Goal: Communication & Community: Participate in discussion

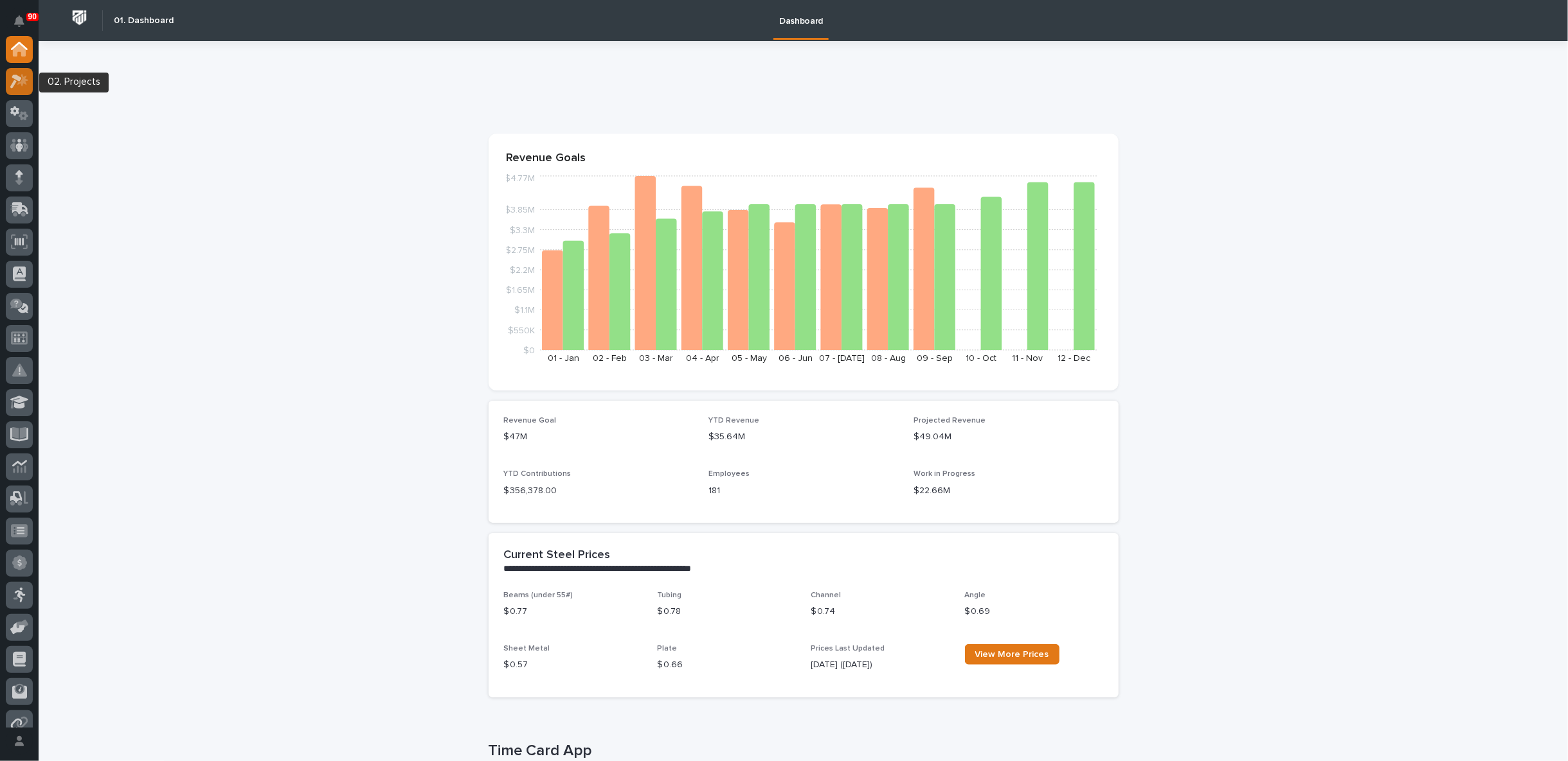
click at [20, 81] on icon at bounding box center [20, 81] width 19 height 15
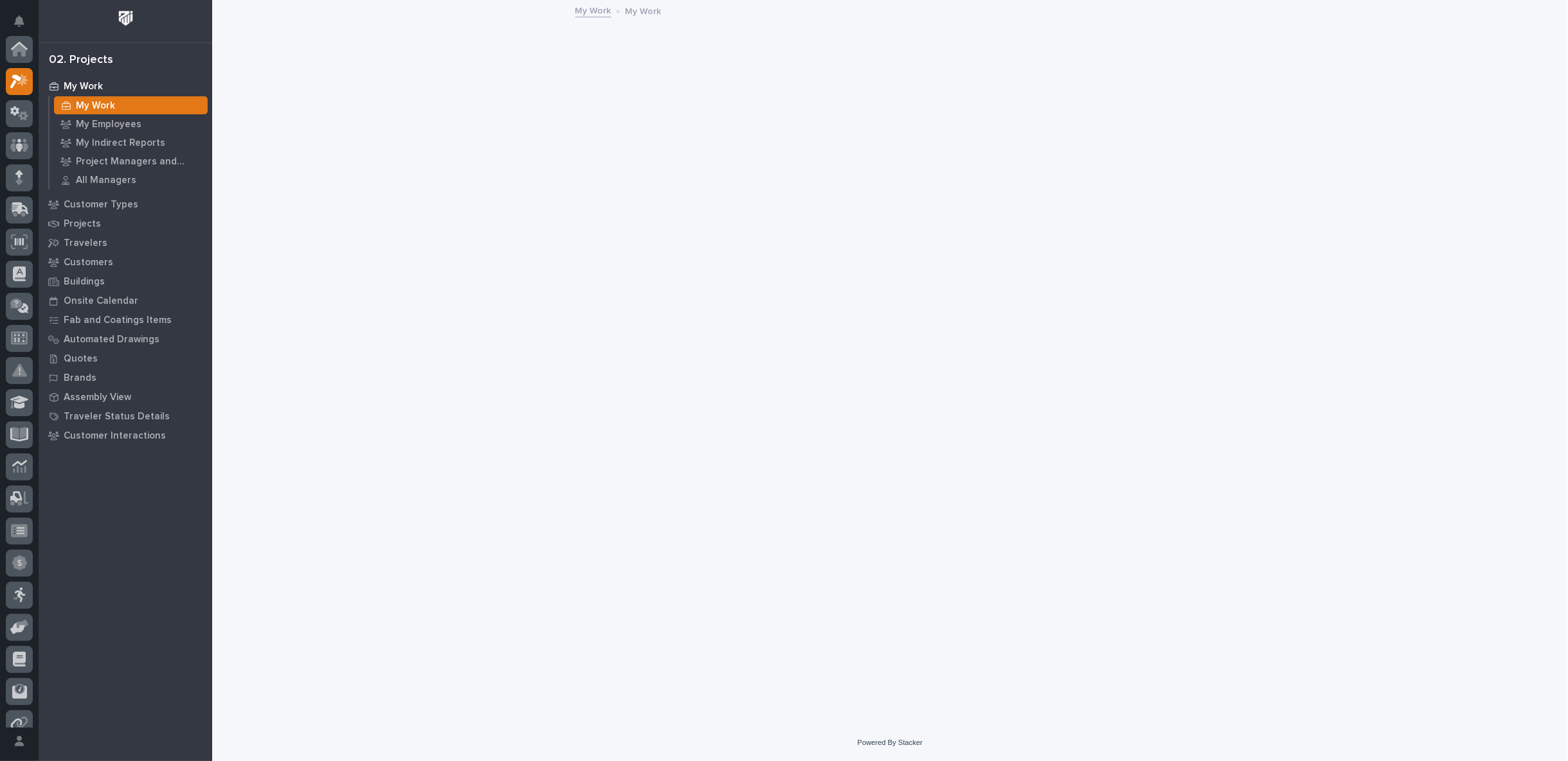
scroll to position [32, 0]
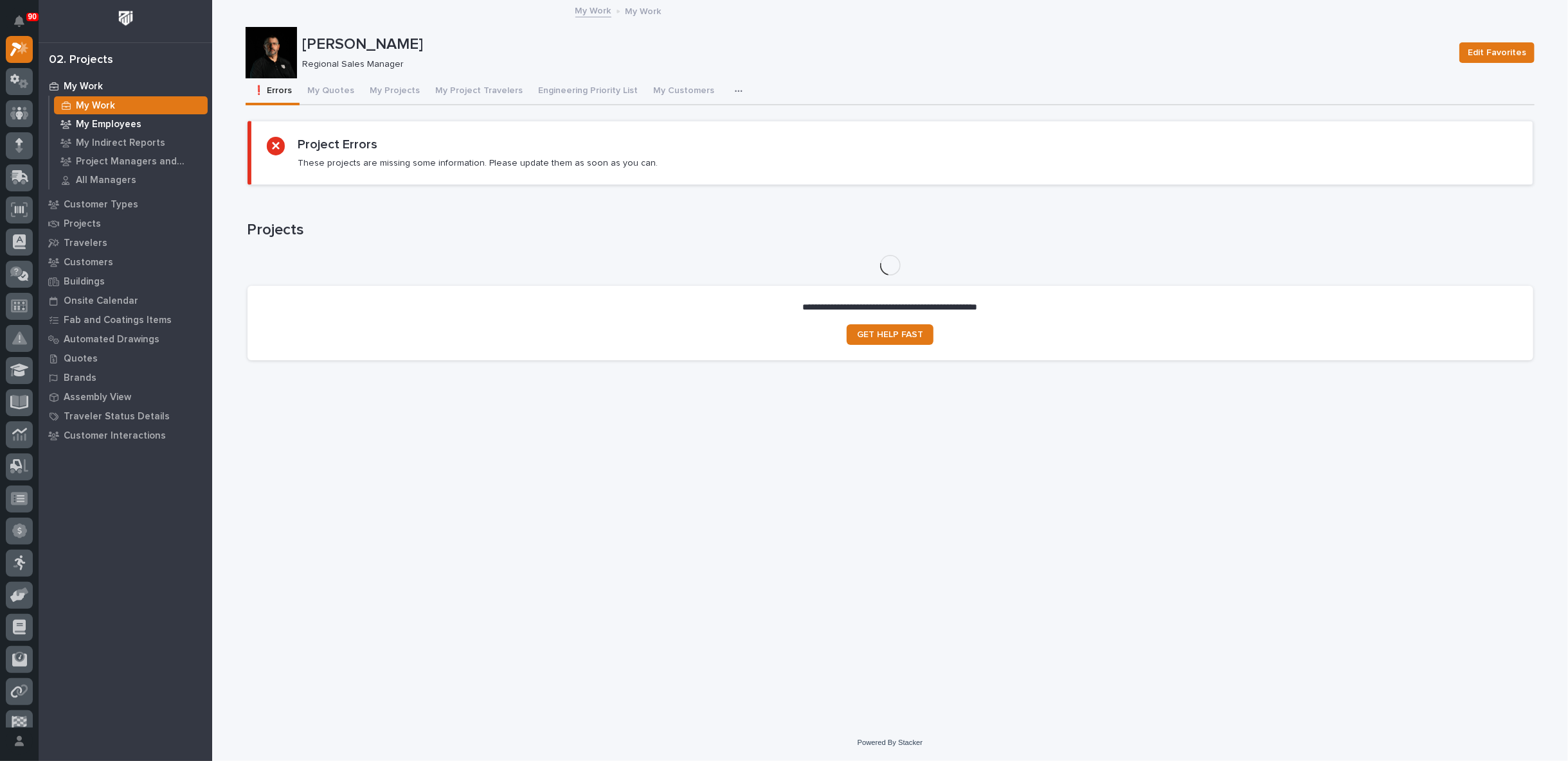
click at [111, 123] on p "My Employees" at bounding box center [108, 125] width 65 height 12
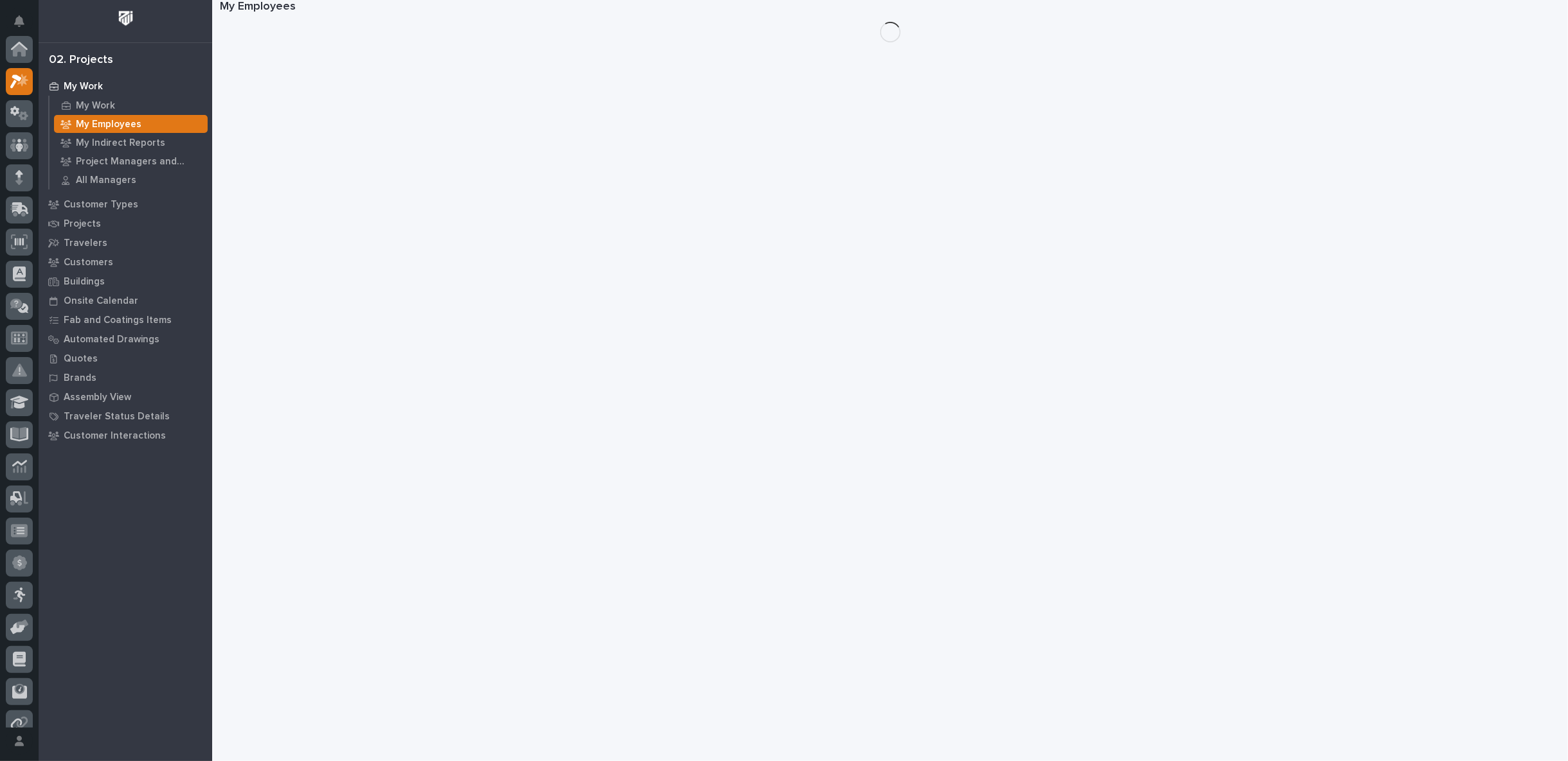
scroll to position [32, 0]
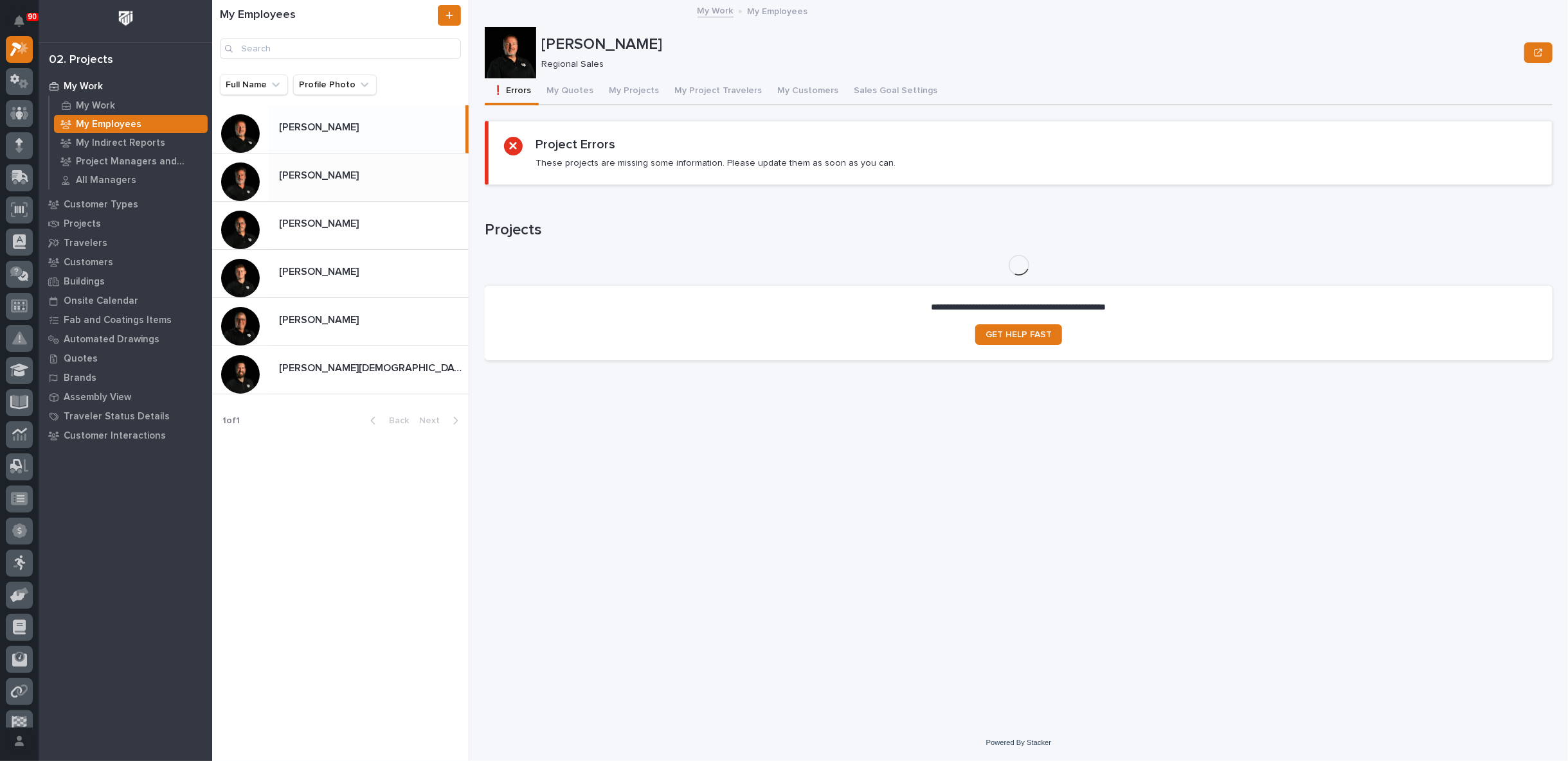
click at [325, 176] on p "[PERSON_NAME]" at bounding box center [319, 174] width 82 height 15
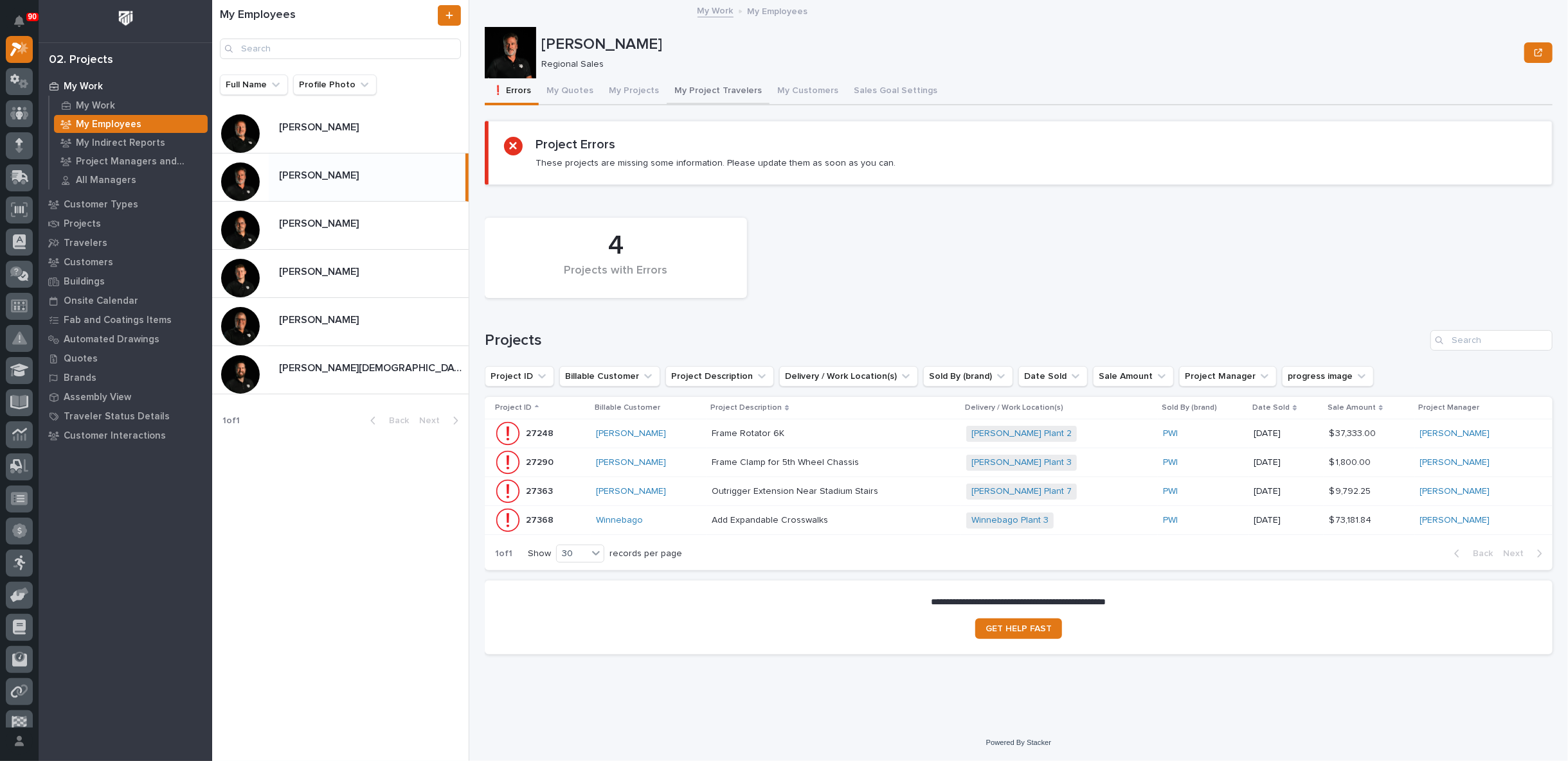
click at [707, 89] on button "My Project Travelers" at bounding box center [718, 91] width 103 height 27
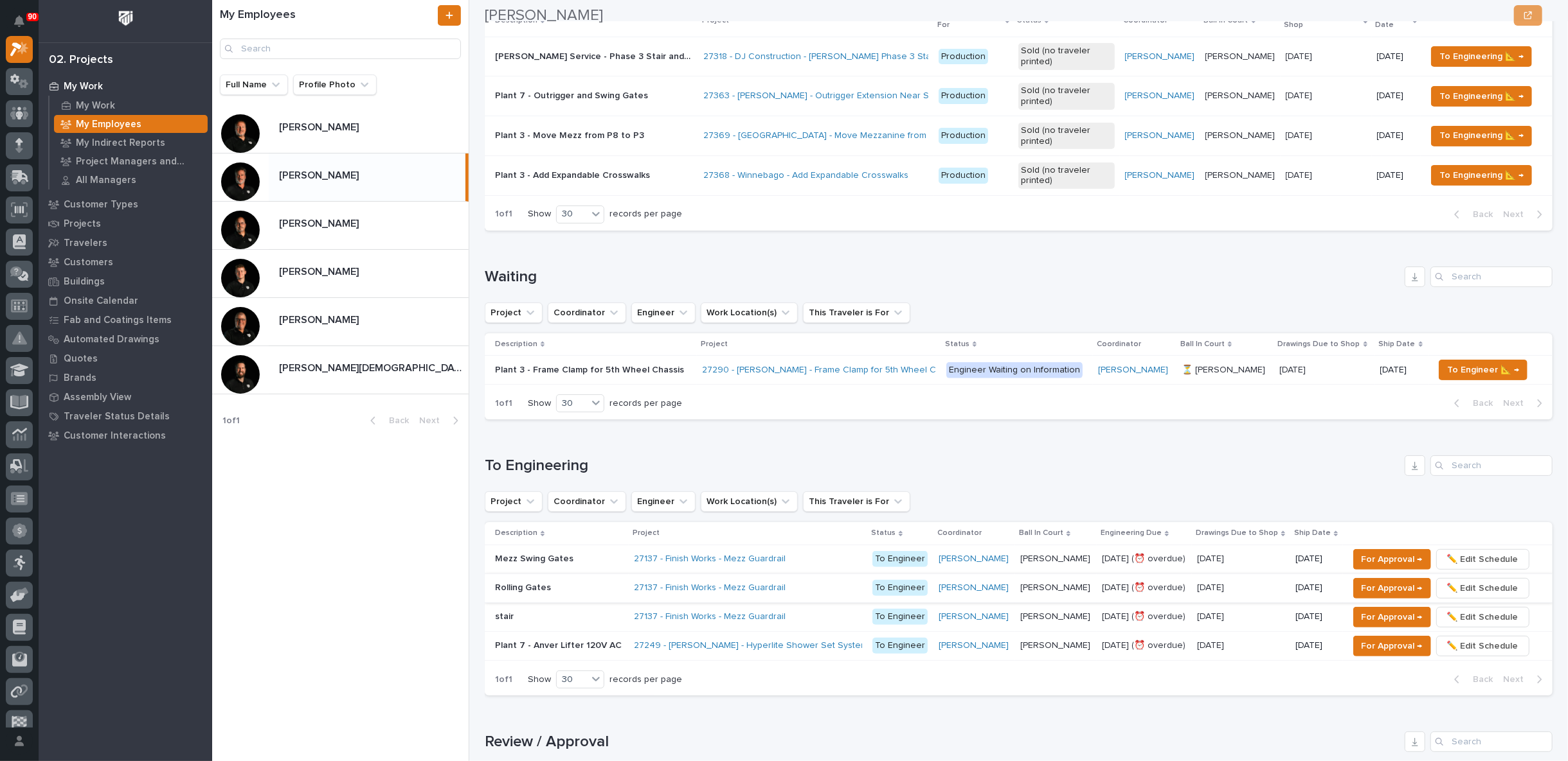
scroll to position [357, 0]
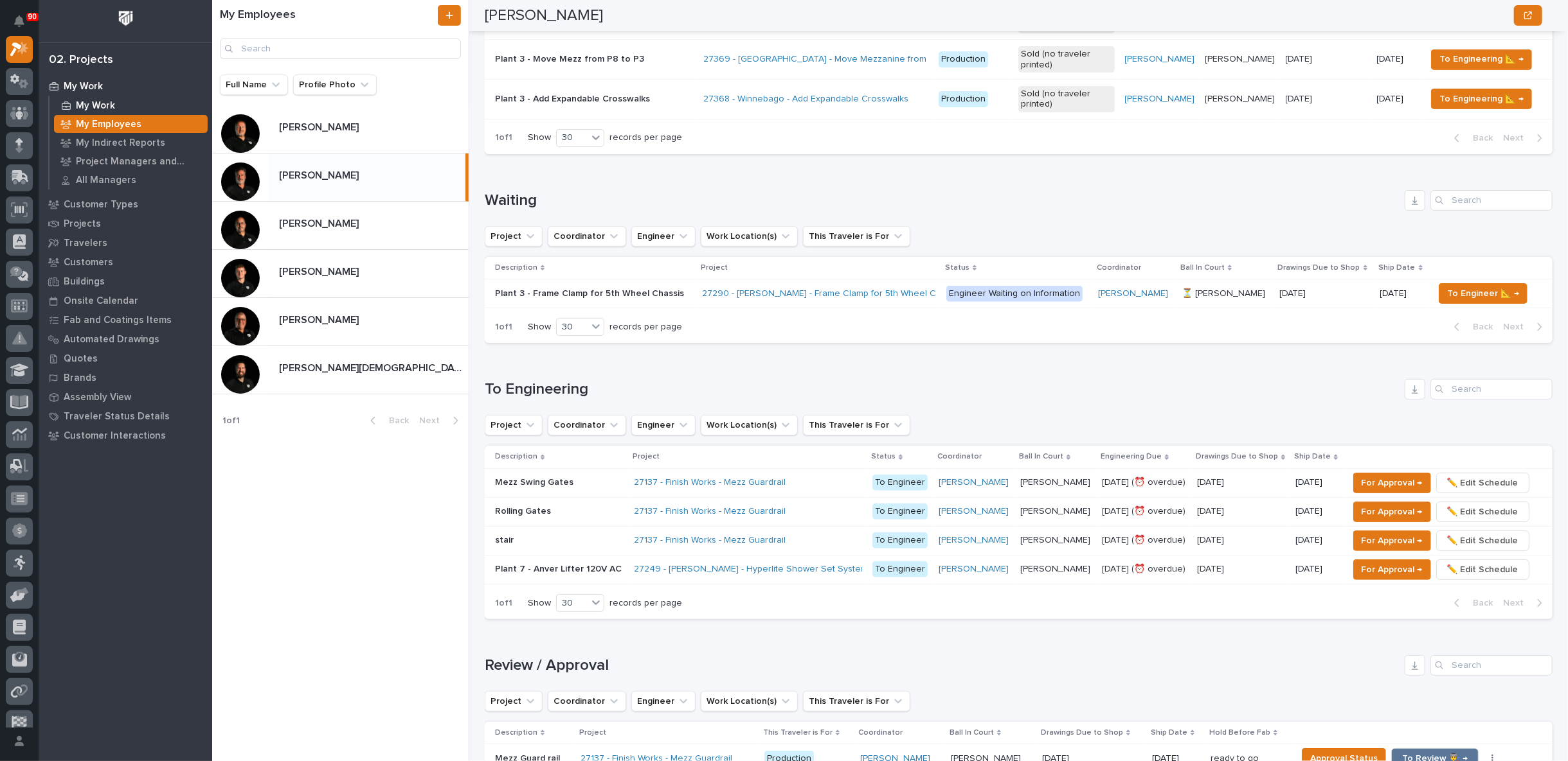
click at [102, 102] on p "My Work" at bounding box center [95, 106] width 39 height 12
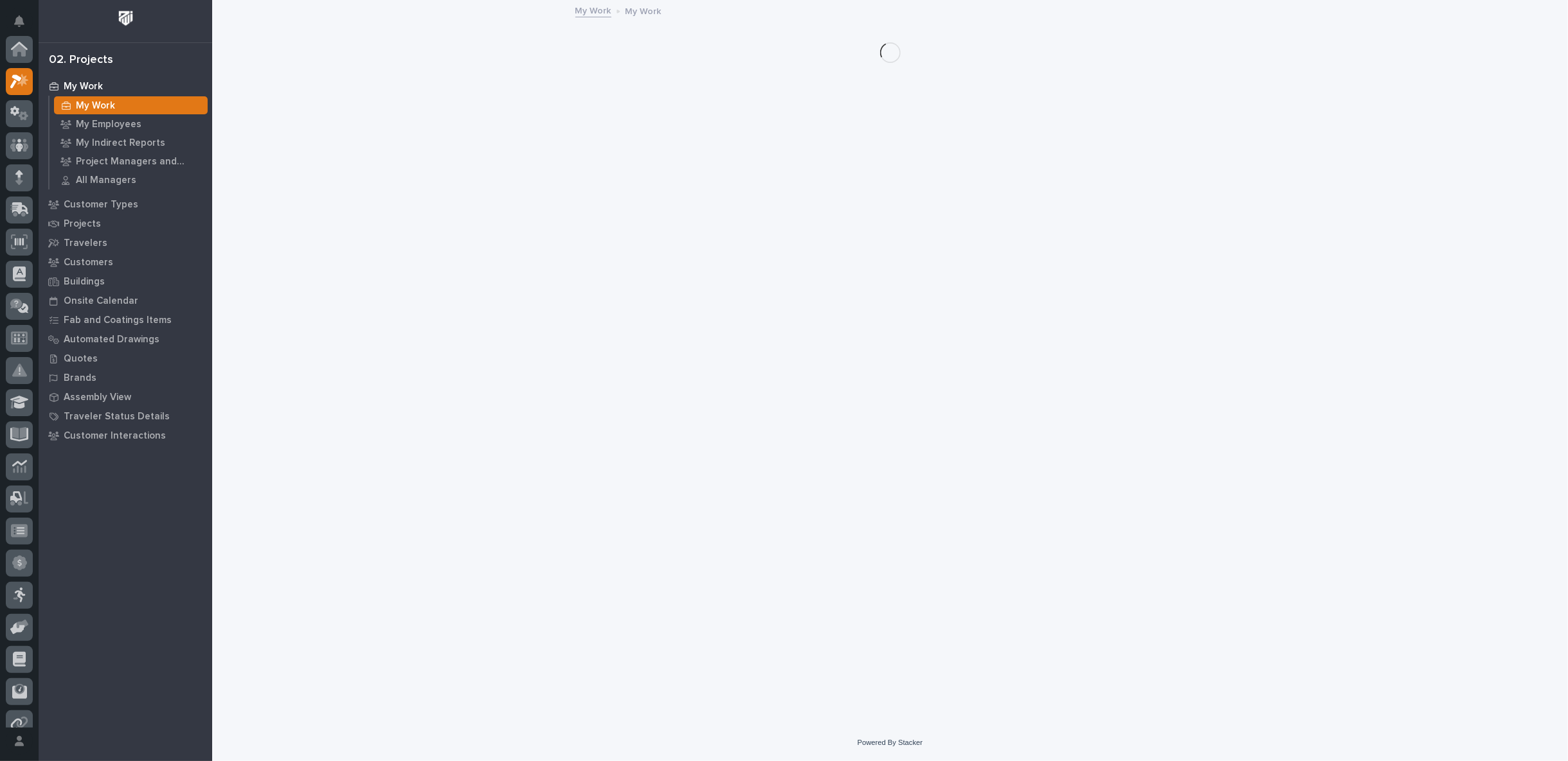
scroll to position [32, 0]
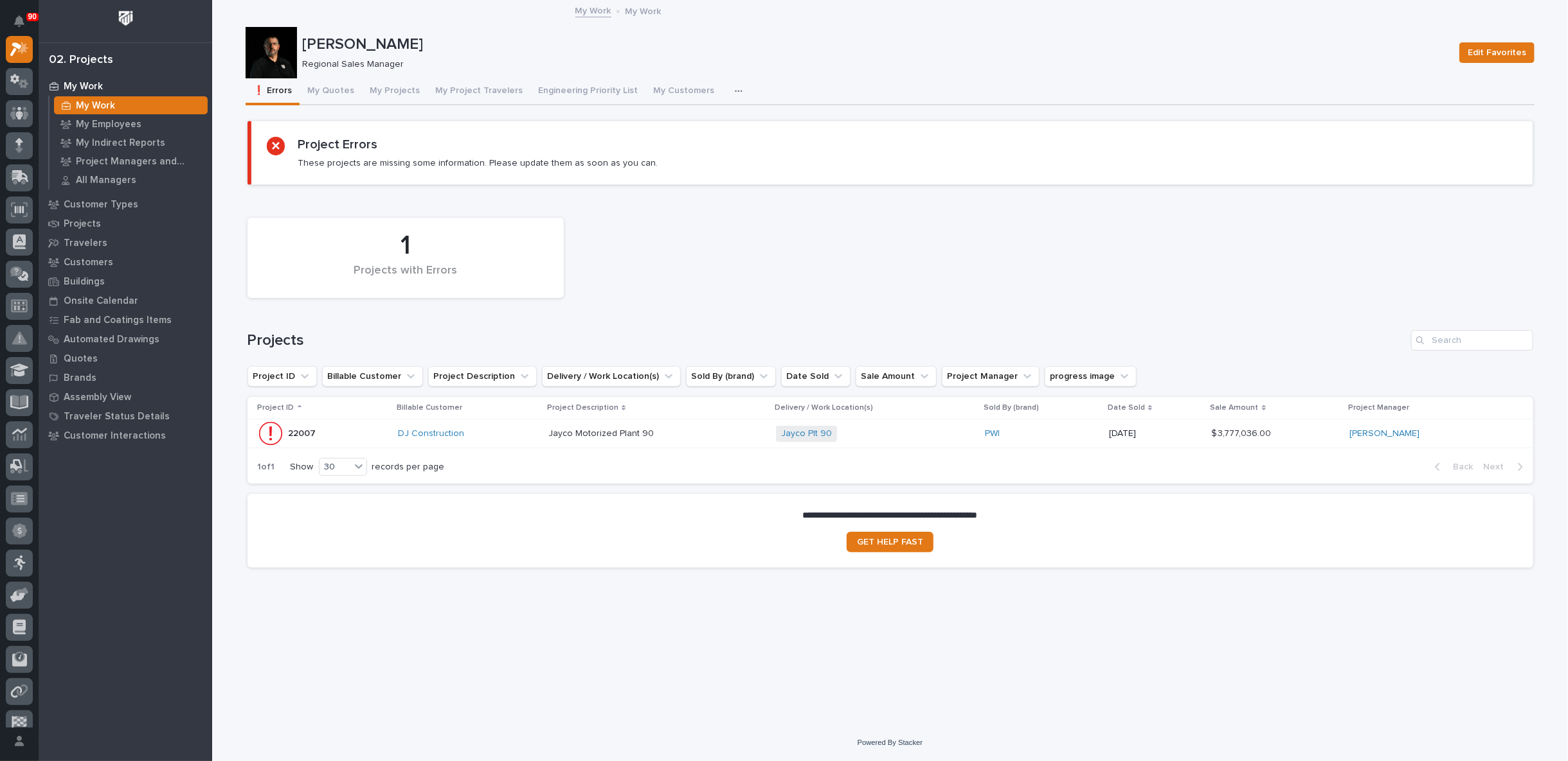
click at [716, 424] on div "Jayco Motorized Plant 90 Jayco Motorized Plant 90" at bounding box center [656, 434] width 217 height 21
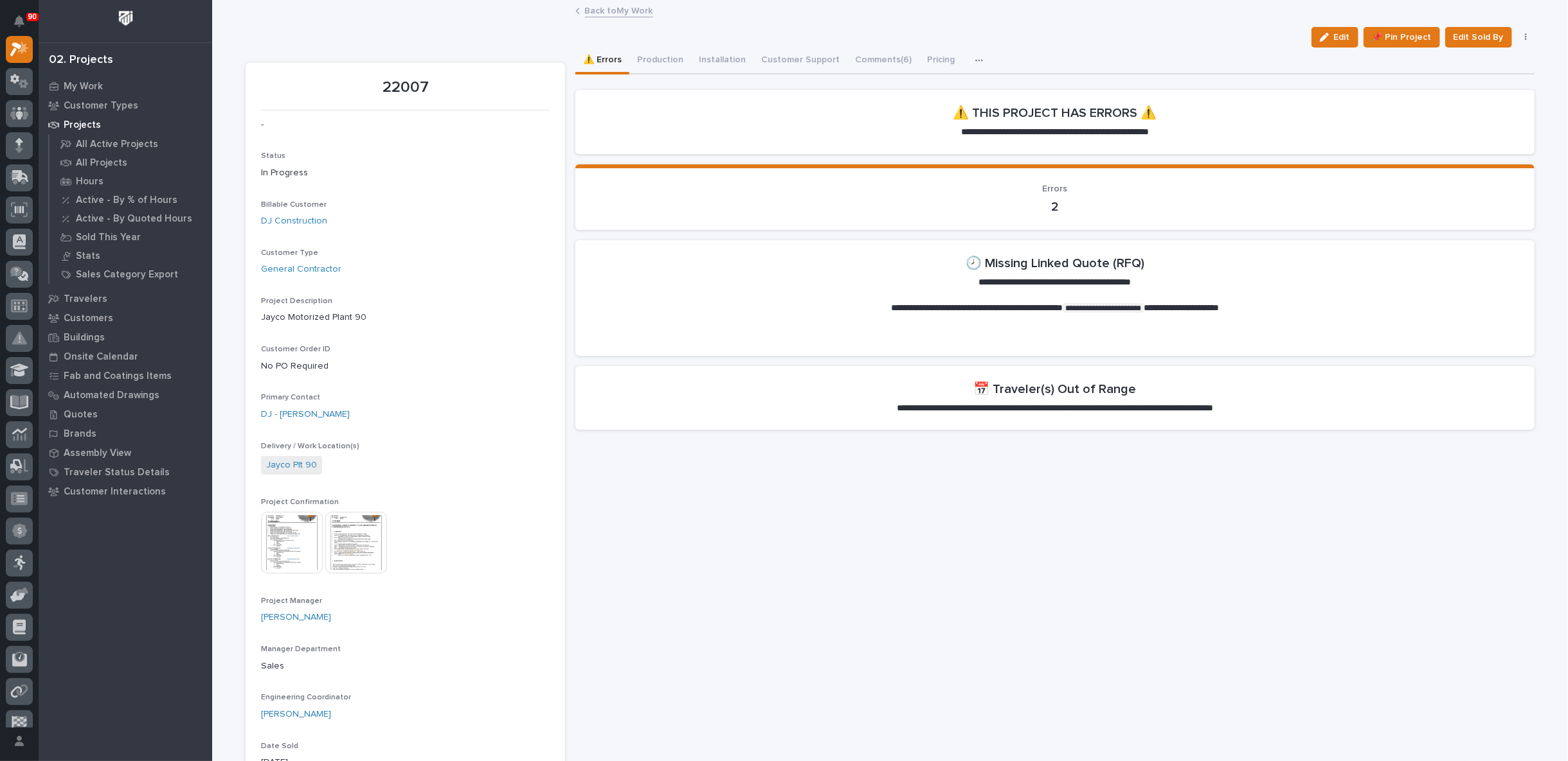
drag, startPoint x: 1339, startPoint y: 35, endPoint x: 1258, endPoint y: 142, distance: 134.2
click at [1339, 34] on span "Edit" at bounding box center [1342, 37] width 16 height 12
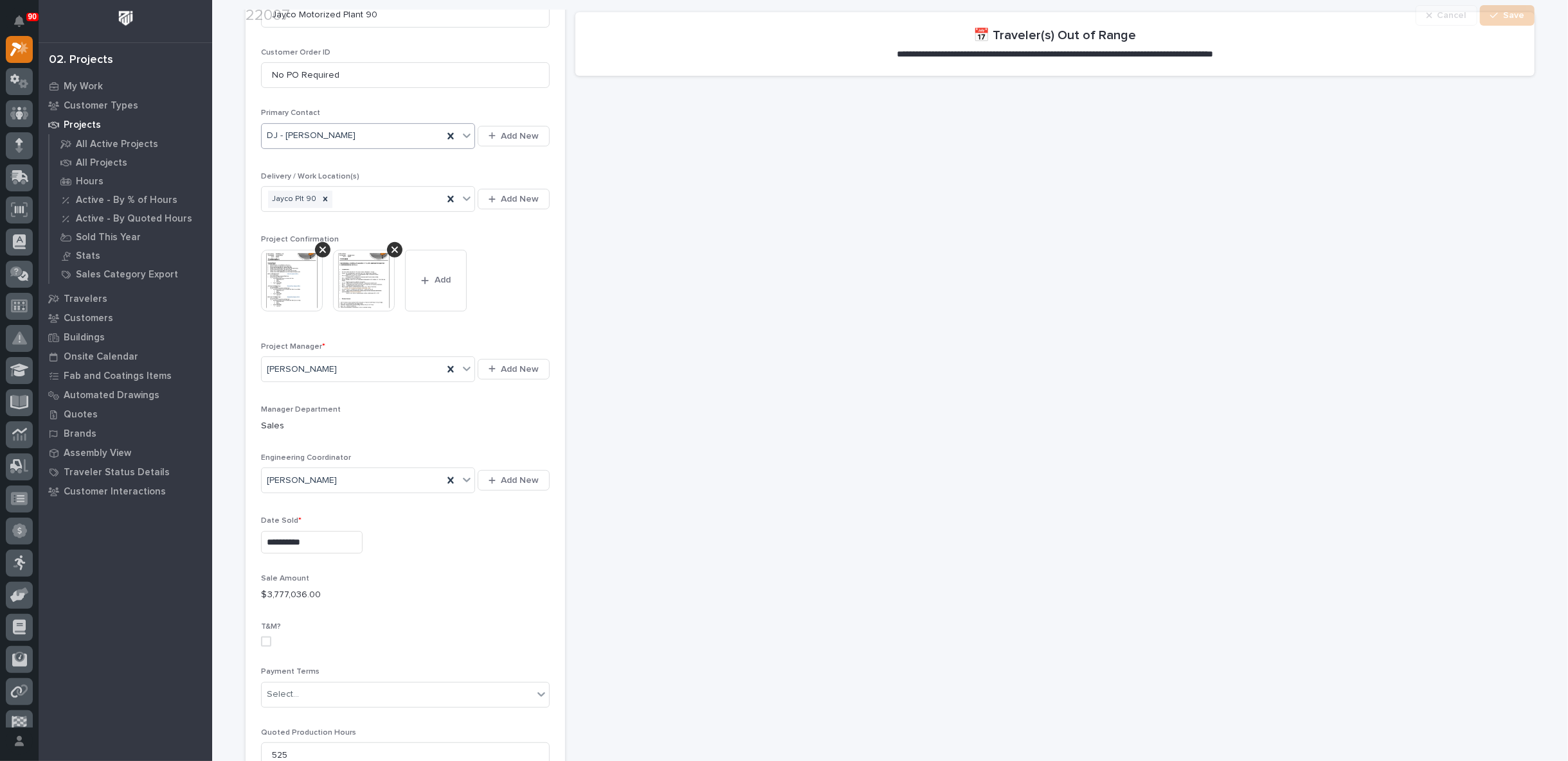
scroll to position [357, 0]
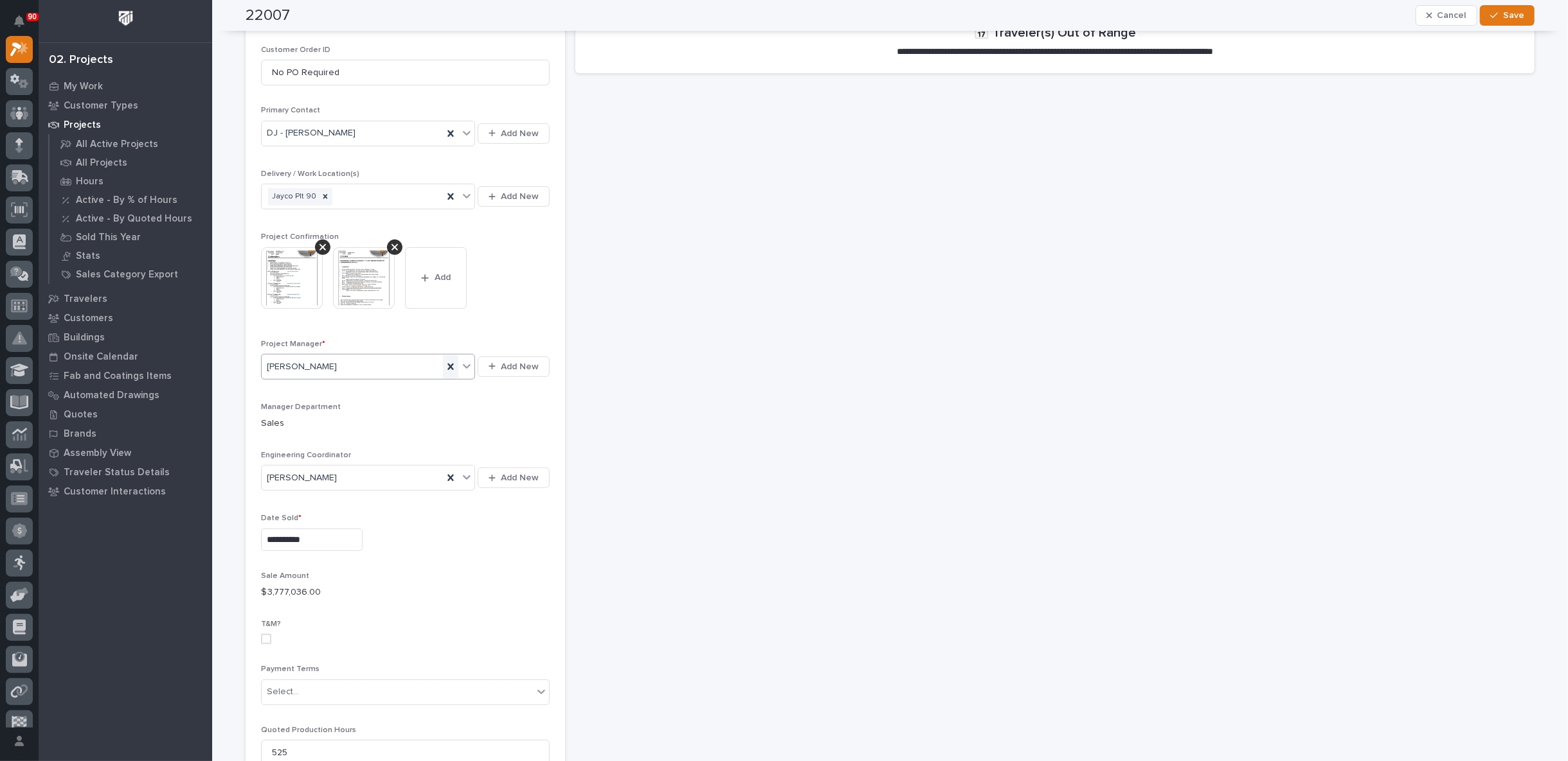
click at [449, 362] on icon at bounding box center [451, 367] width 13 height 13
type input "****"
click at [301, 386] on div "[PERSON_NAME]" at bounding box center [363, 388] width 214 height 22
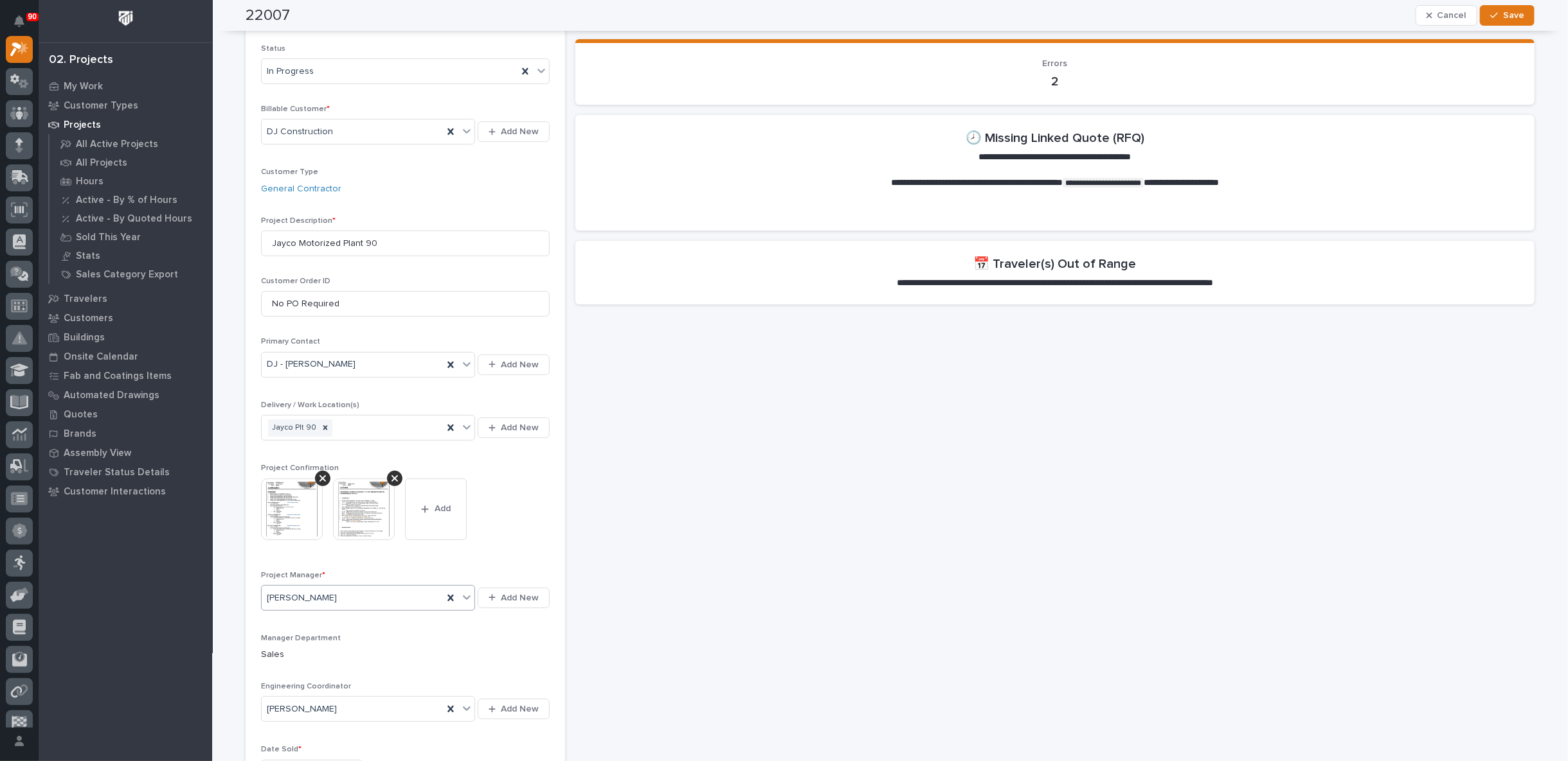
scroll to position [0, 0]
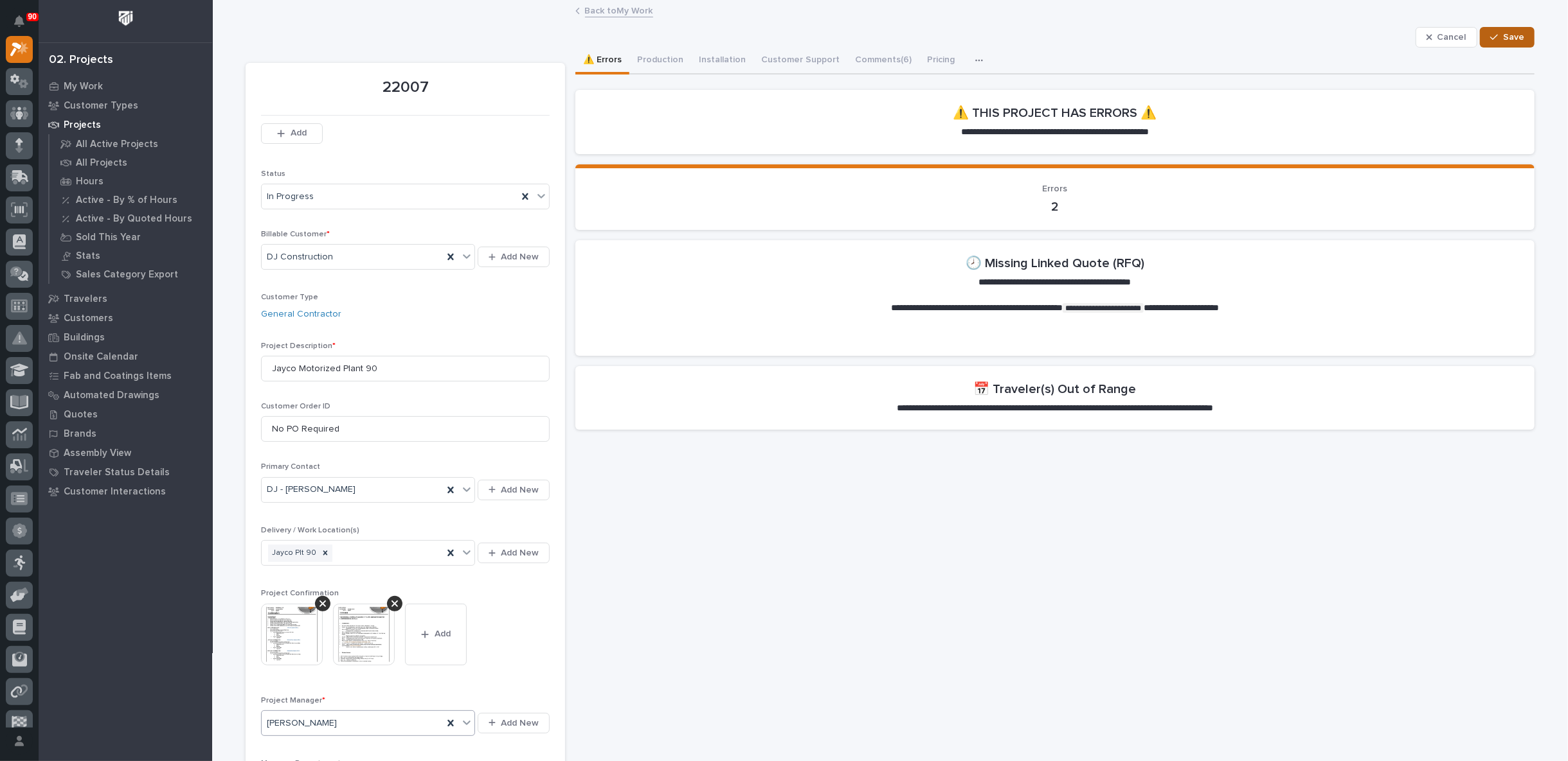
click at [1503, 36] on span "Save" at bounding box center [1514, 37] width 21 height 12
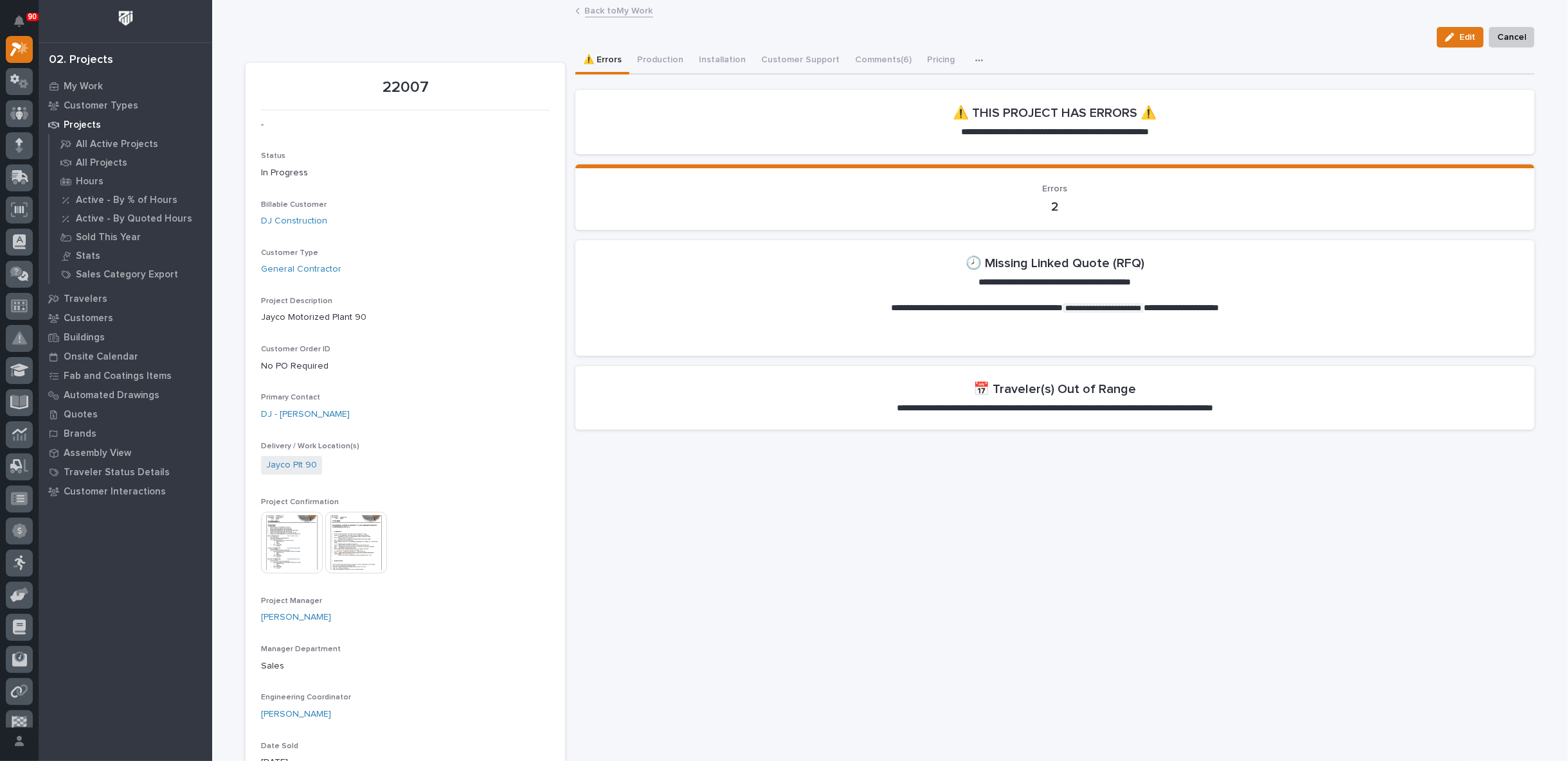
click at [616, 9] on link "Back to My Work" at bounding box center [619, 10] width 68 height 15
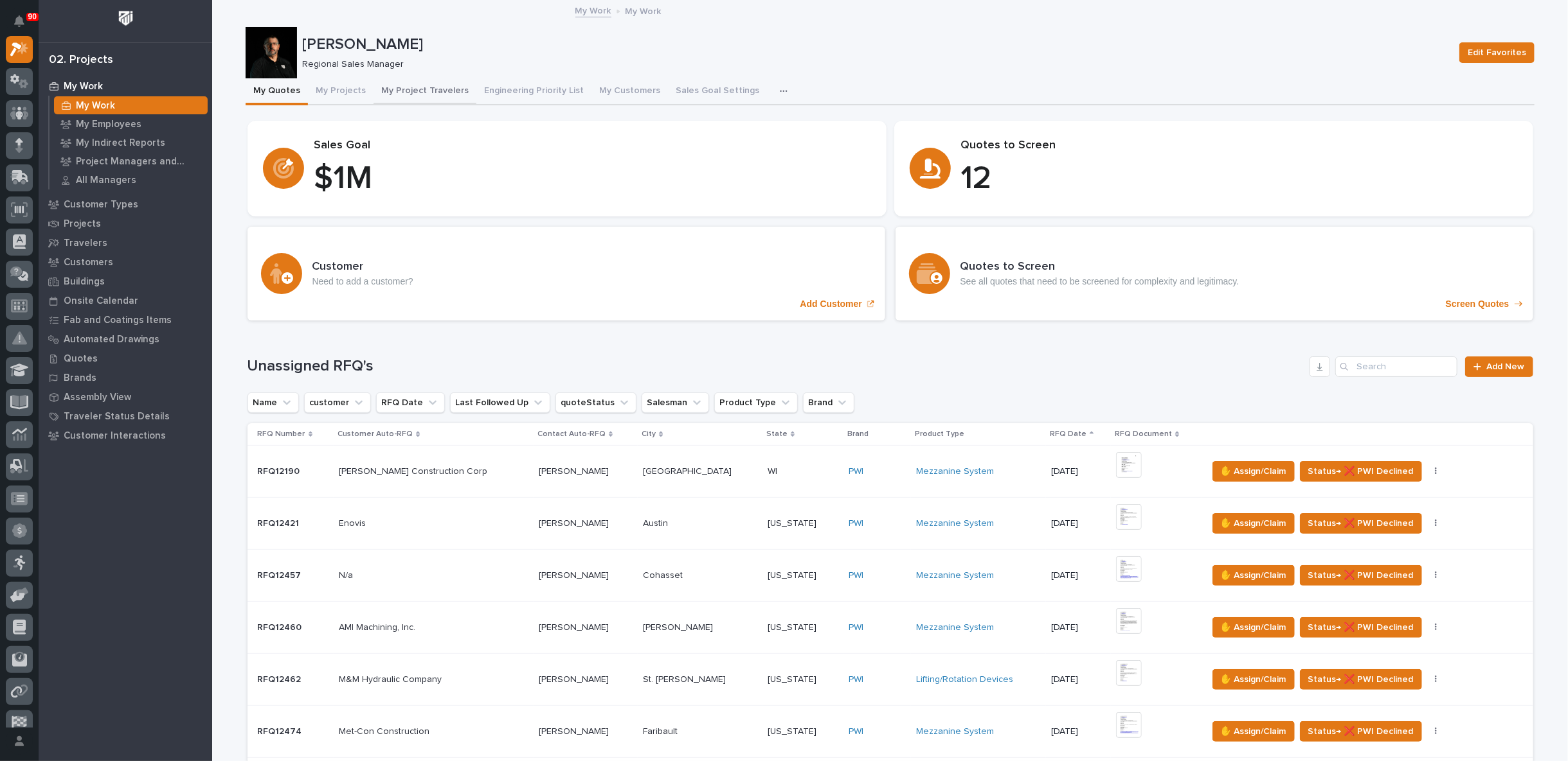
click at [412, 85] on button "My Project Travelers" at bounding box center [425, 91] width 103 height 27
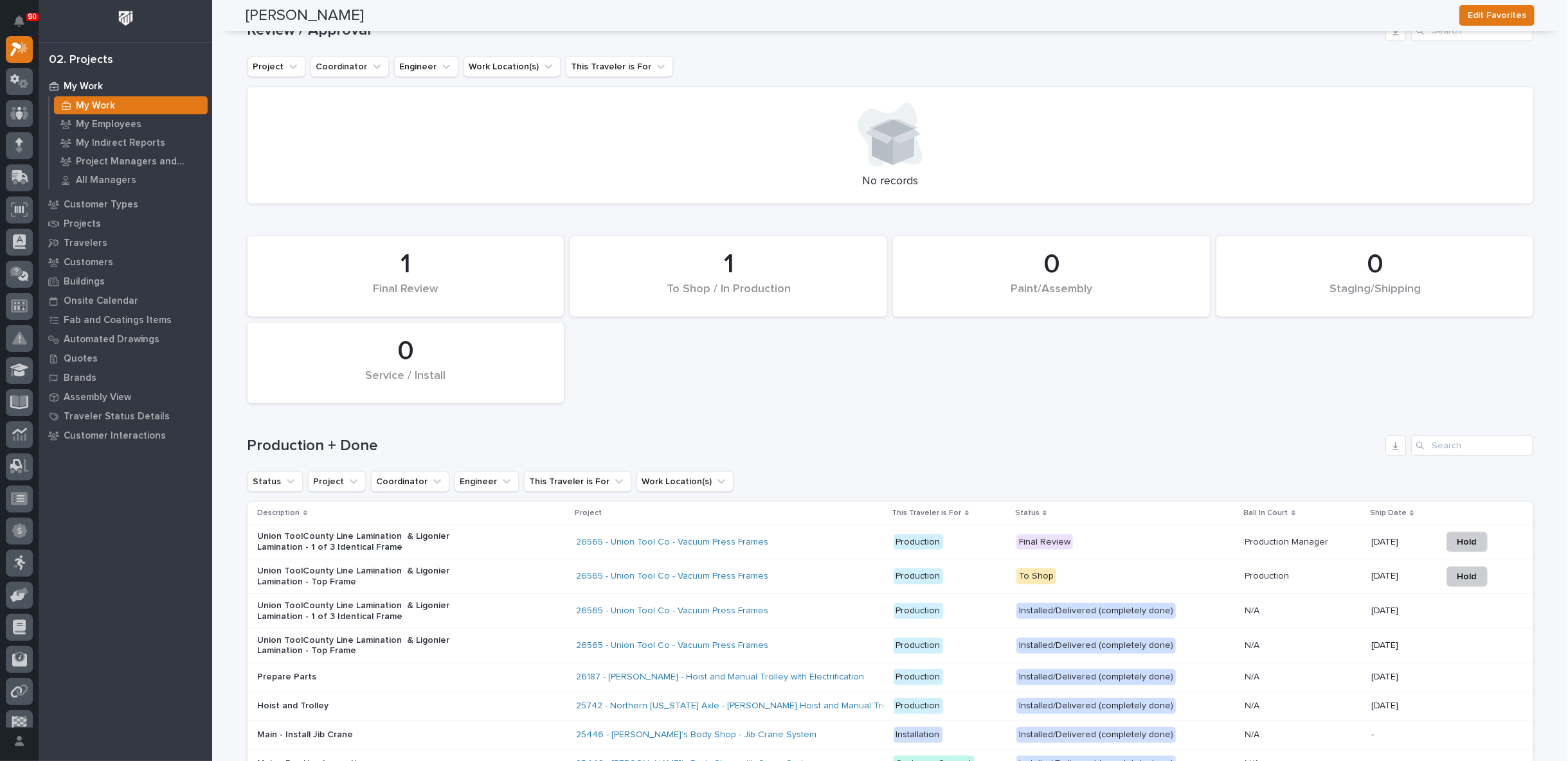
scroll to position [1070, 0]
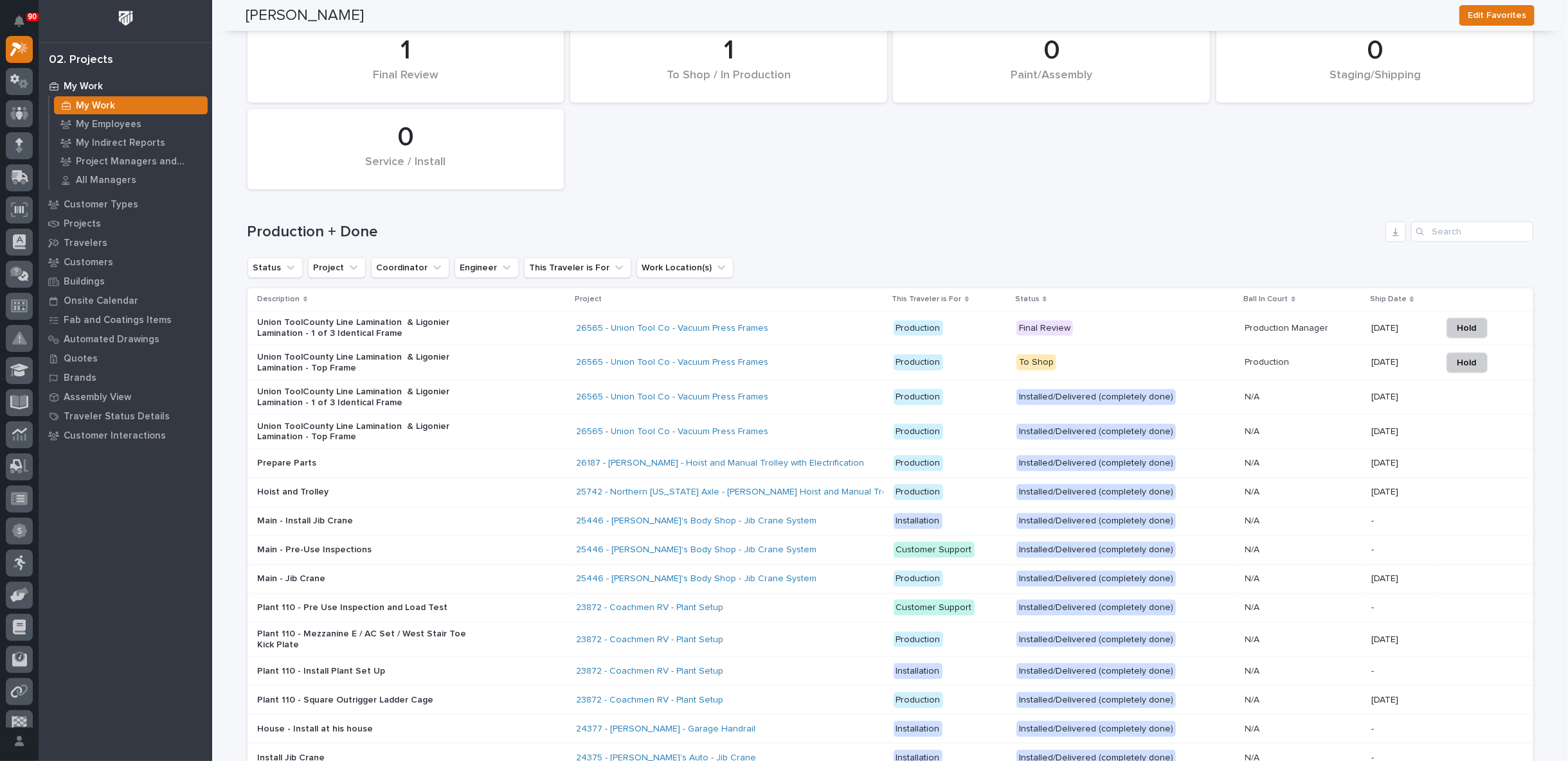
click at [515, 360] on div "Union ToolCounty Line Lamination & Ligonier Lamination - Top Frame" at bounding box center [412, 363] width 309 height 32
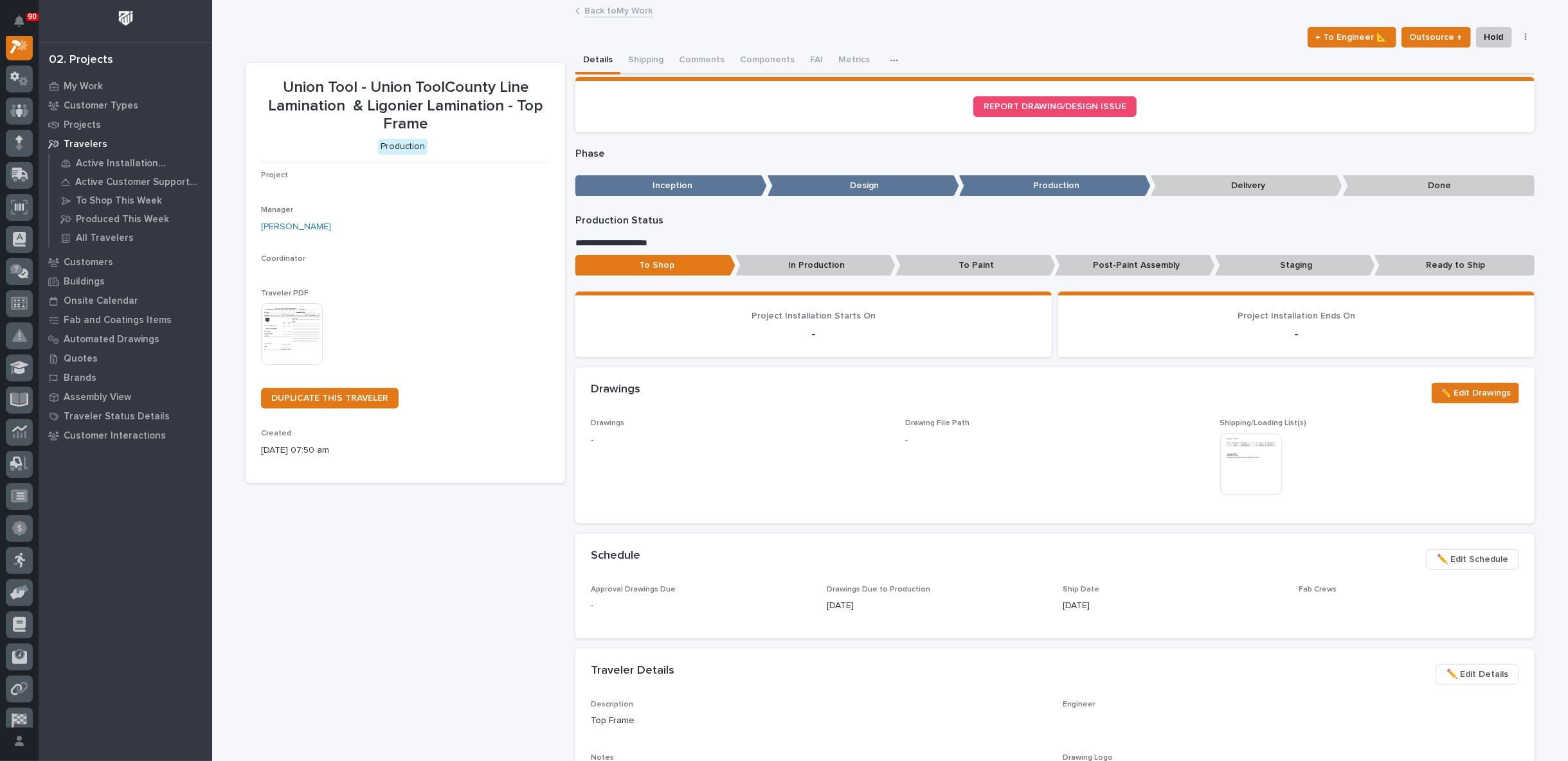
scroll to position [32, 0]
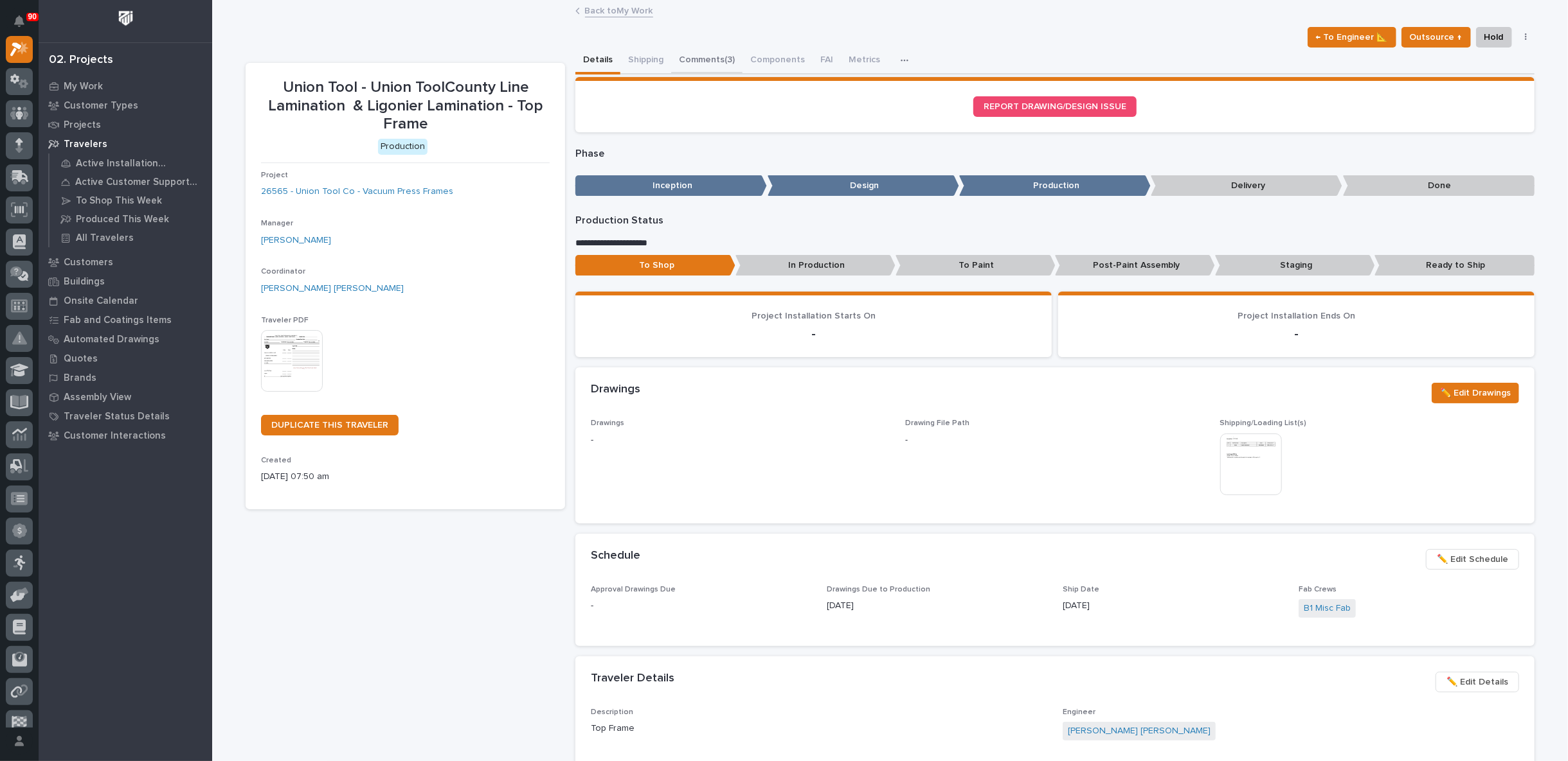
click at [699, 54] on button "Comments (3)" at bounding box center [707, 61] width 71 height 27
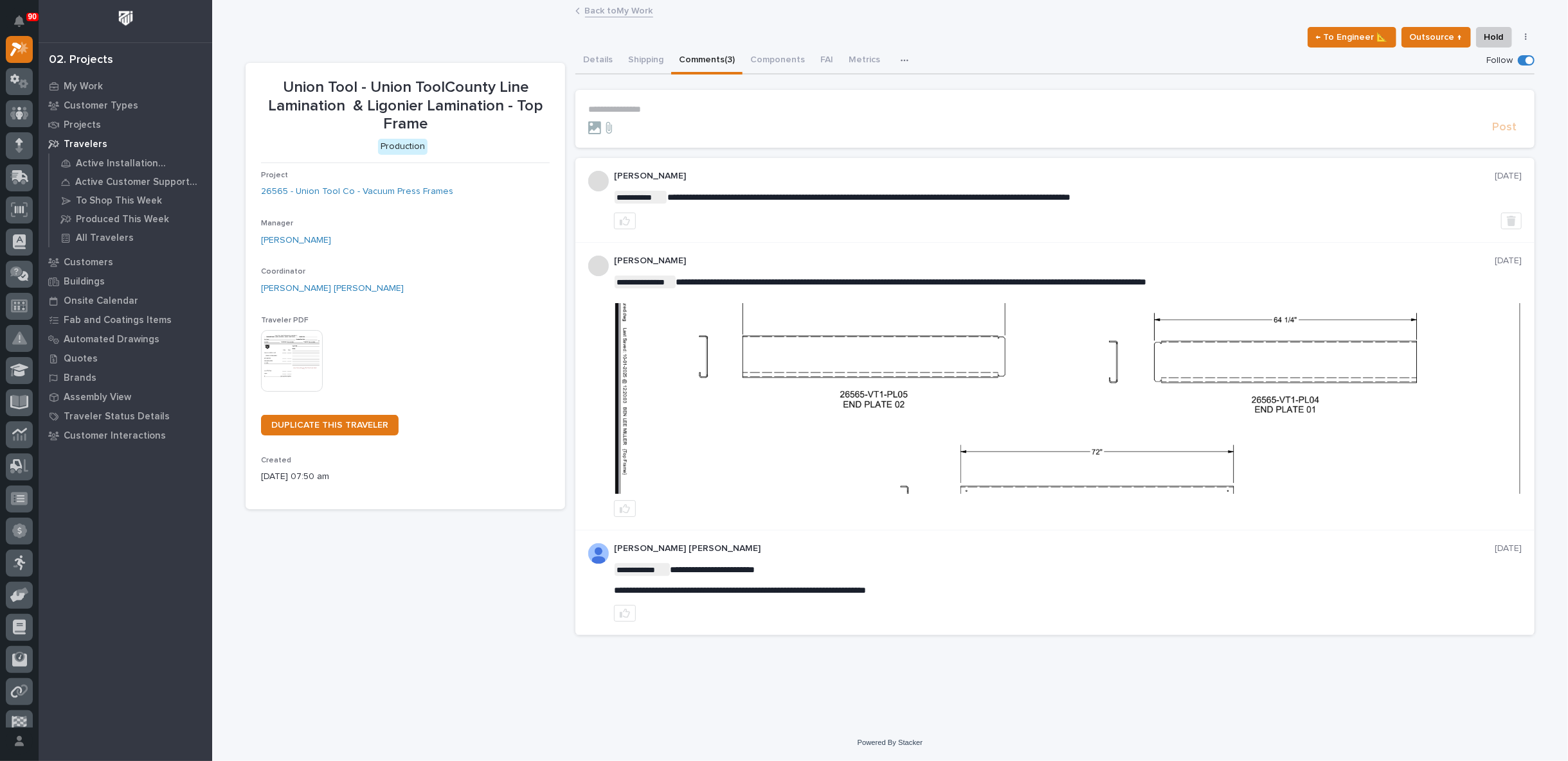
click at [641, 102] on section "**********" at bounding box center [1055, 119] width 959 height 58
click at [639, 107] on p "**********" at bounding box center [1055, 109] width 934 height 11
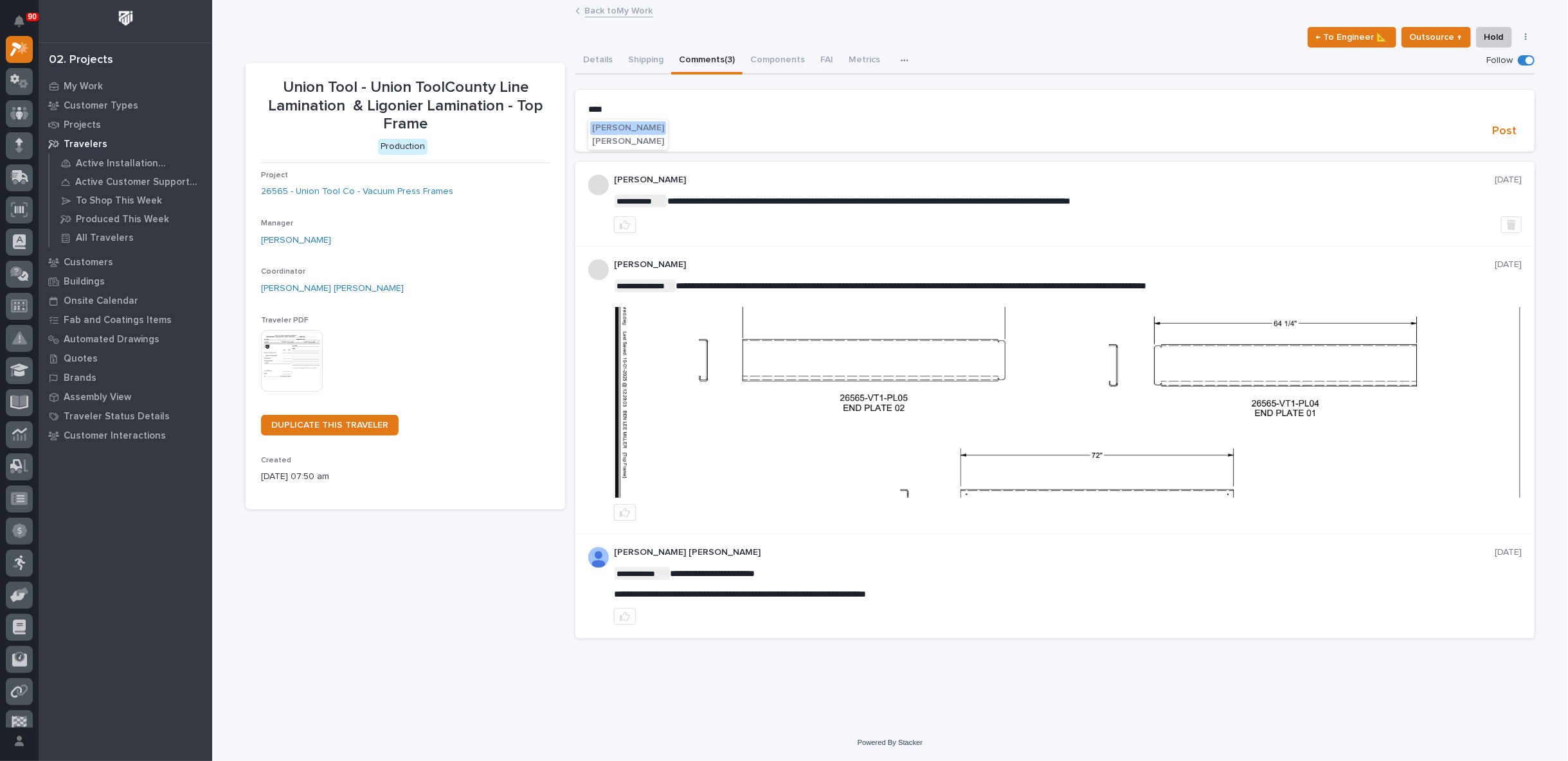
click at [607, 123] on span "[PERSON_NAME]" at bounding box center [628, 128] width 72 height 9
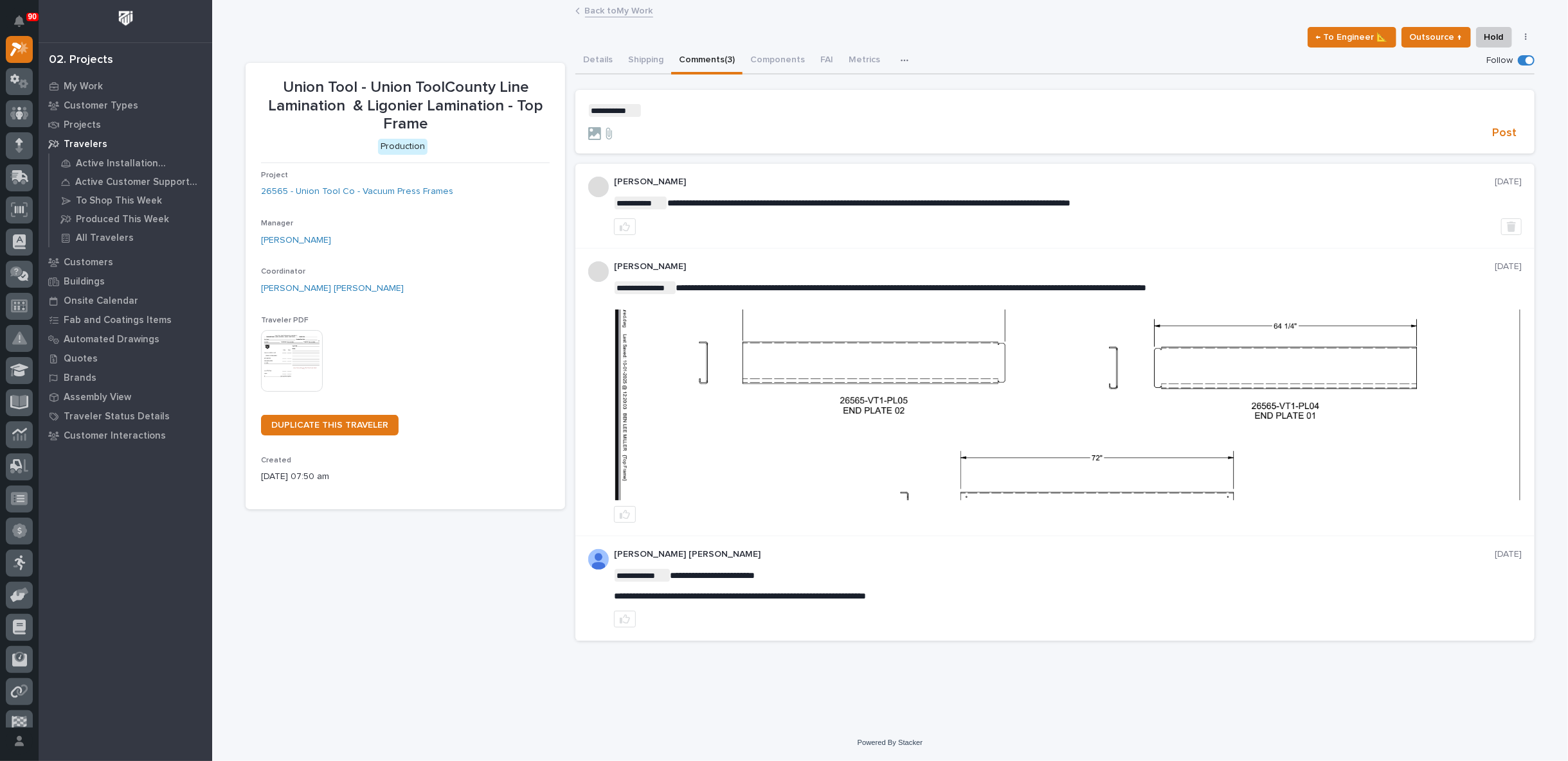
click at [658, 110] on p "**********" at bounding box center [1055, 110] width 934 height 13
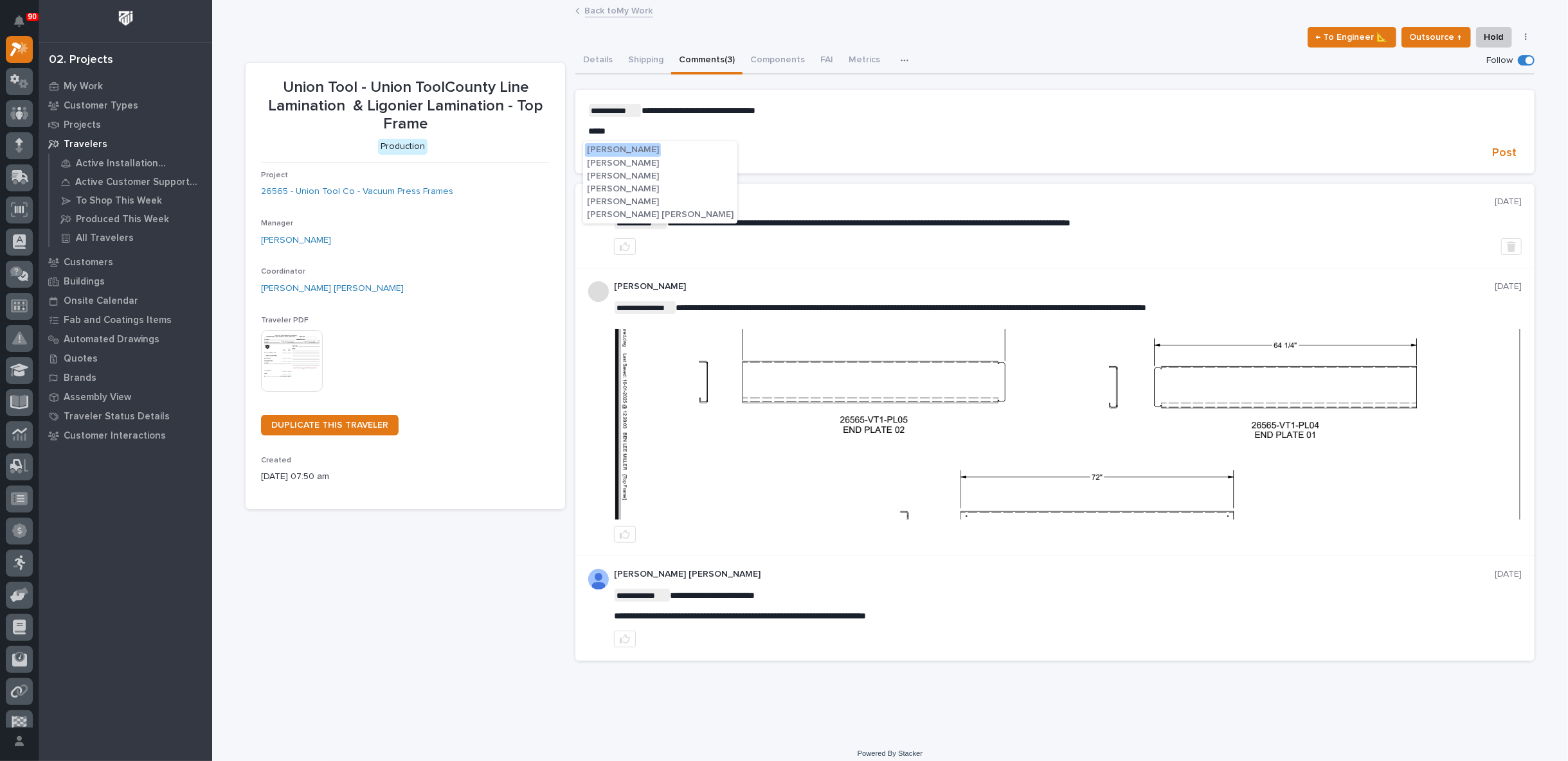
click at [623, 189] on span "[PERSON_NAME]" at bounding box center [623, 189] width 72 height 9
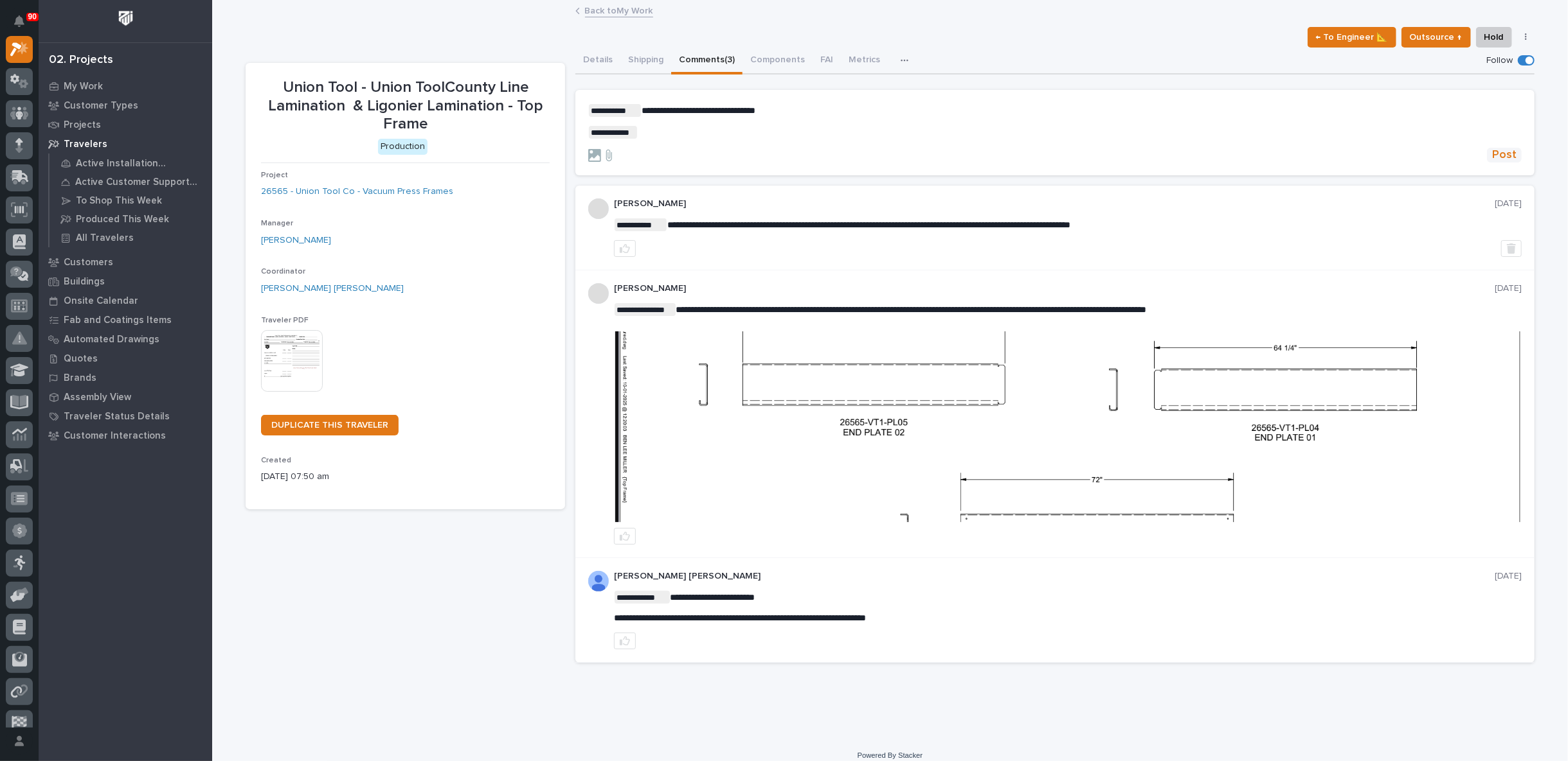
click at [1506, 154] on span "Post" at bounding box center [1504, 155] width 25 height 15
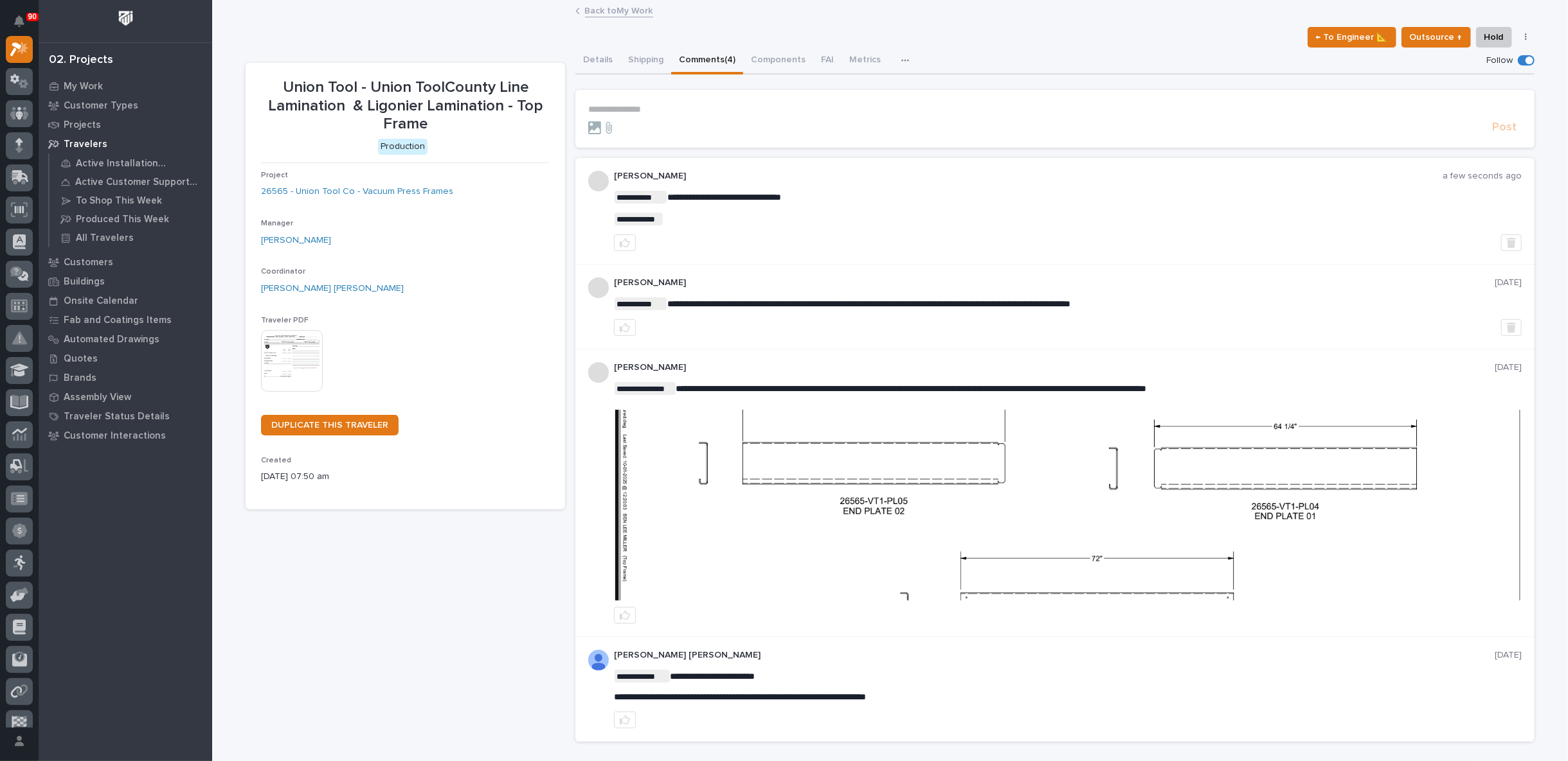
click at [630, 12] on link "Back to My Work" at bounding box center [619, 10] width 68 height 15
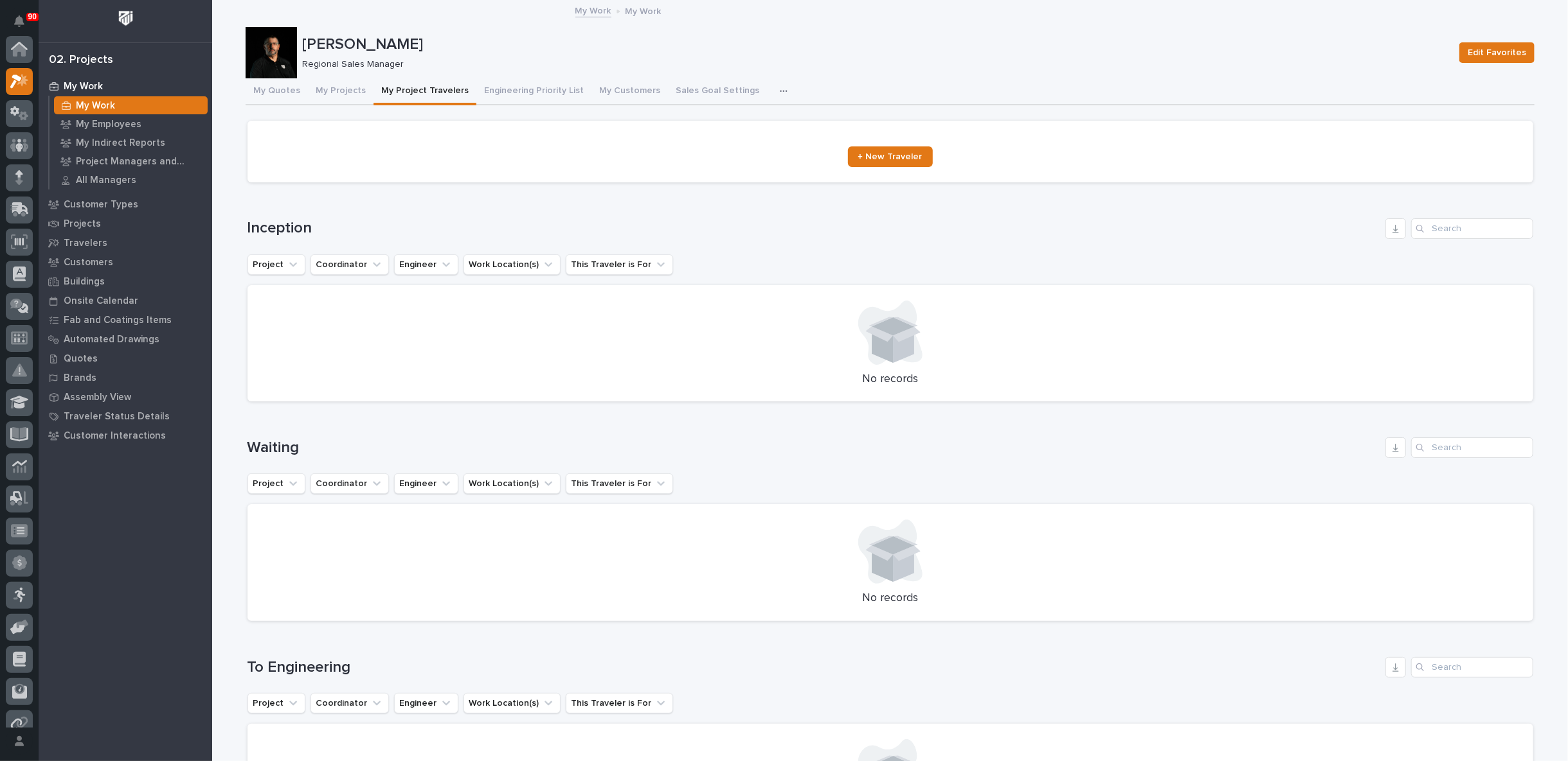
scroll to position [35, 0]
click at [335, 89] on button "My Projects" at bounding box center [340, 91] width 65 height 27
